Goal: Task Accomplishment & Management: Use online tool/utility

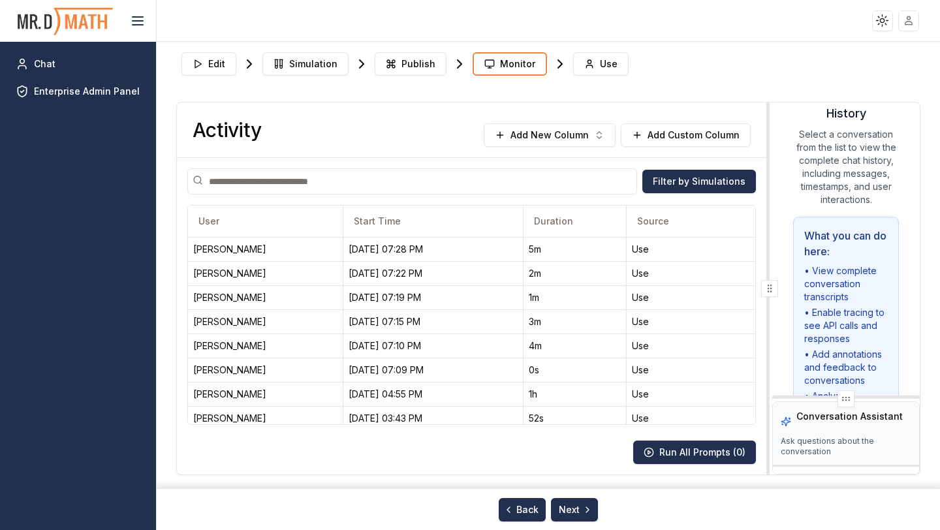
drag, startPoint x: 374, startPoint y: 287, endPoint x: 844, endPoint y: 248, distance: 471.6
click at [844, 248] on div "Activity Add New Column Add Custom Column Filter by Simulations User Start Time…" at bounding box center [548, 288] width 743 height 372
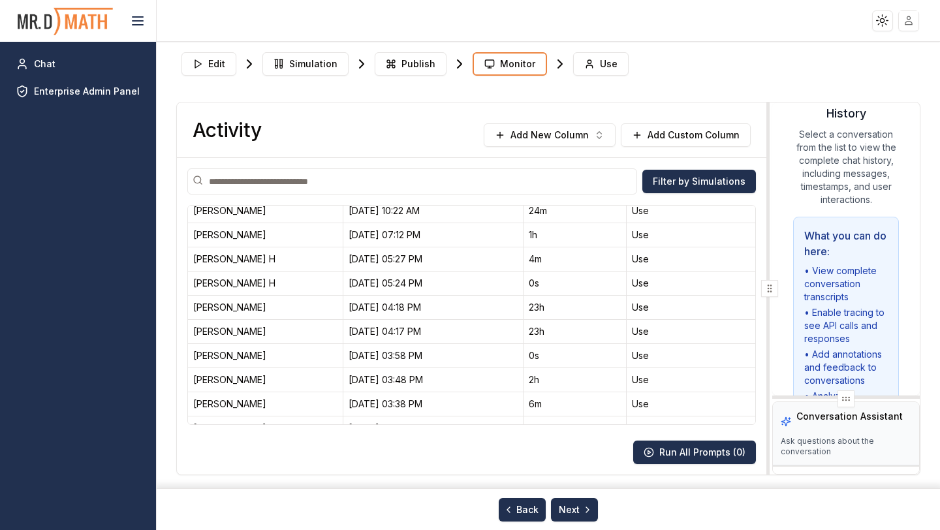
scroll to position [311, 0]
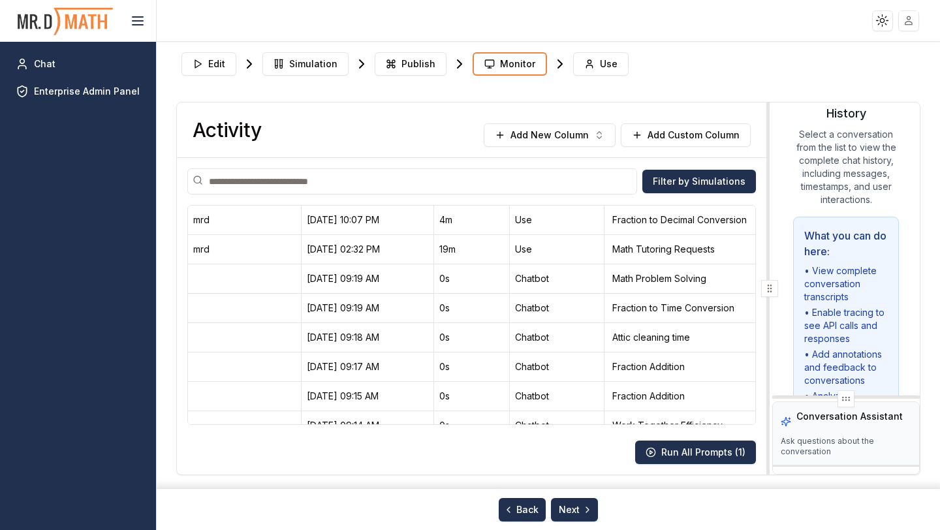
scroll to position [4277, 0]
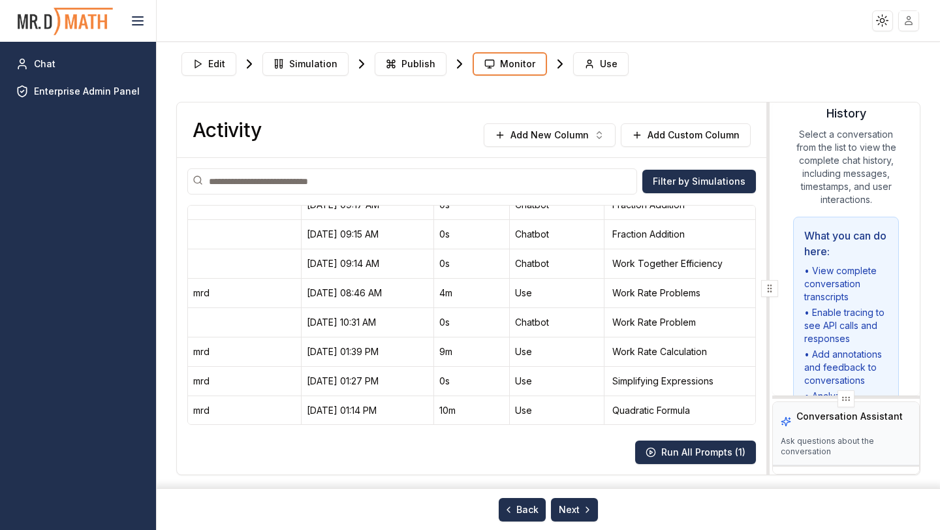
click at [423, 190] on input at bounding box center [412, 181] width 450 height 26
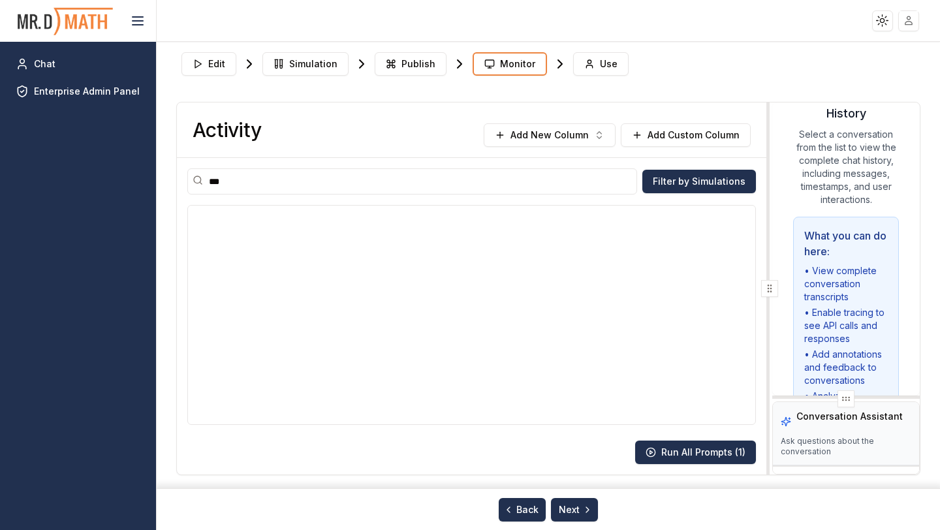
scroll to position [0, 0]
type input "*******"
click at [393, 181] on input "*******" at bounding box center [412, 181] width 450 height 26
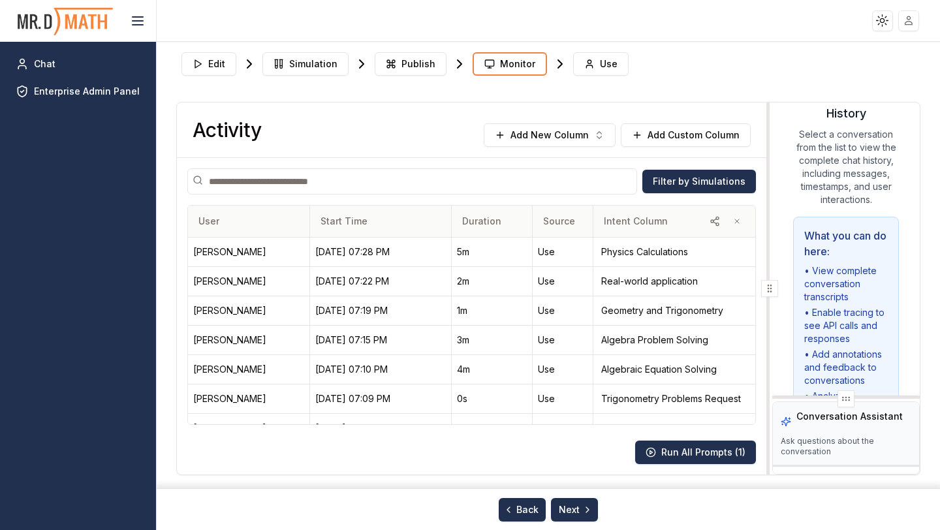
drag, startPoint x: 602, startPoint y: 223, endPoint x: 567, endPoint y: 227, distance: 34.8
click at [567, 227] on th "Source" at bounding box center [563, 221] width 61 height 31
drag, startPoint x: 529, startPoint y: 221, endPoint x: 485, endPoint y: 221, distance: 43.7
click at [485, 221] on th "Duration" at bounding box center [493, 221] width 64 height 31
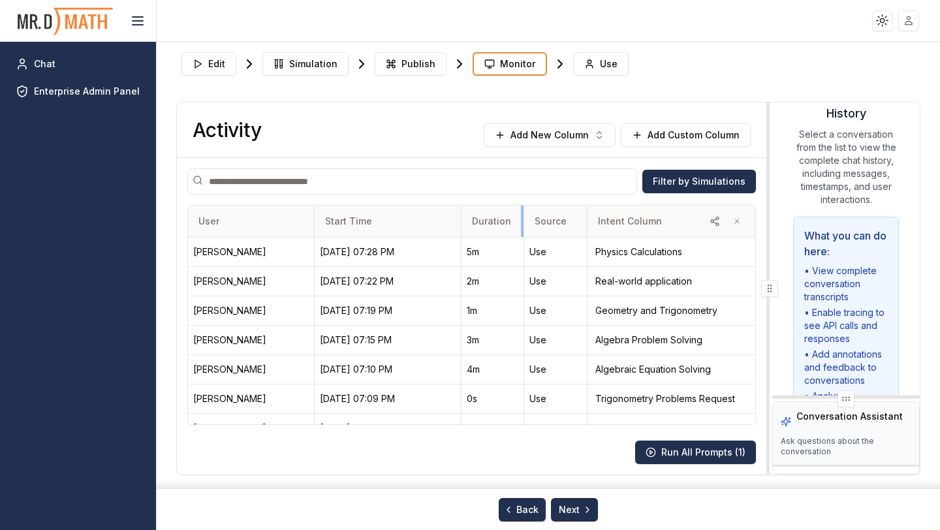
drag, startPoint x: 586, startPoint y: 220, endPoint x: 523, endPoint y: 227, distance: 63.1
click at [523, 227] on tr "User Start Time Duration Source Intent Column" at bounding box center [471, 221] width 567 height 31
